Goal: Find specific page/section: Find specific page/section

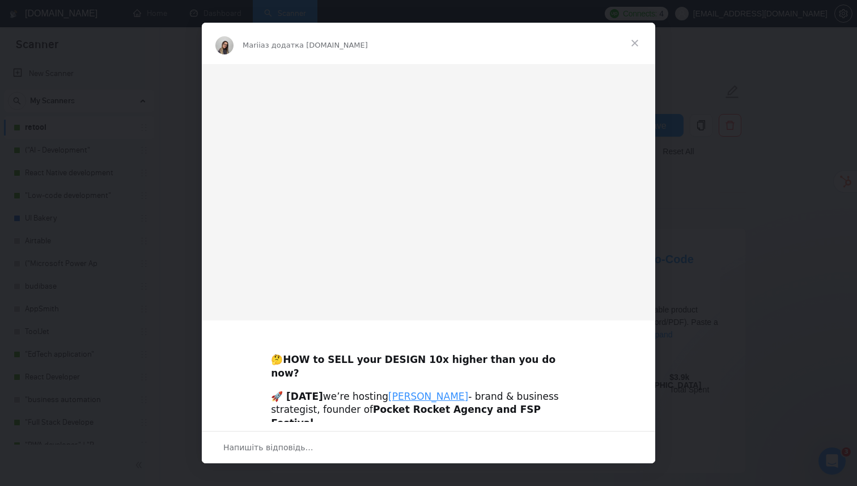
click at [633, 47] on span "Закрити" at bounding box center [634, 43] width 41 height 41
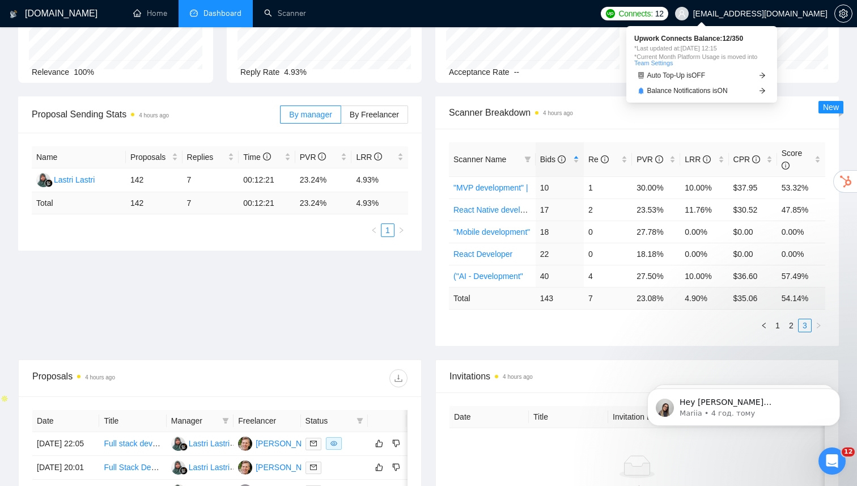
click at [615, 12] on img at bounding box center [610, 13] width 9 height 9
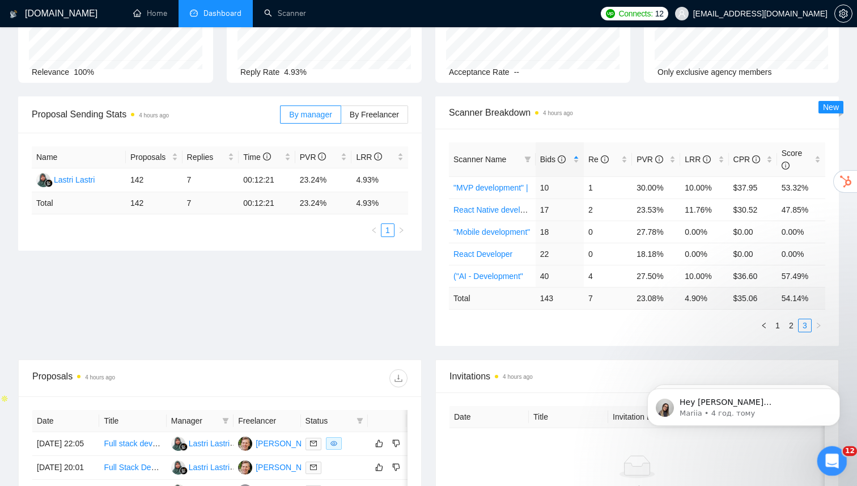
click at [832, 465] on icon "Відкрити програму для спілкування Intercom" at bounding box center [830, 459] width 19 height 19
